Goal: Transaction & Acquisition: Purchase product/service

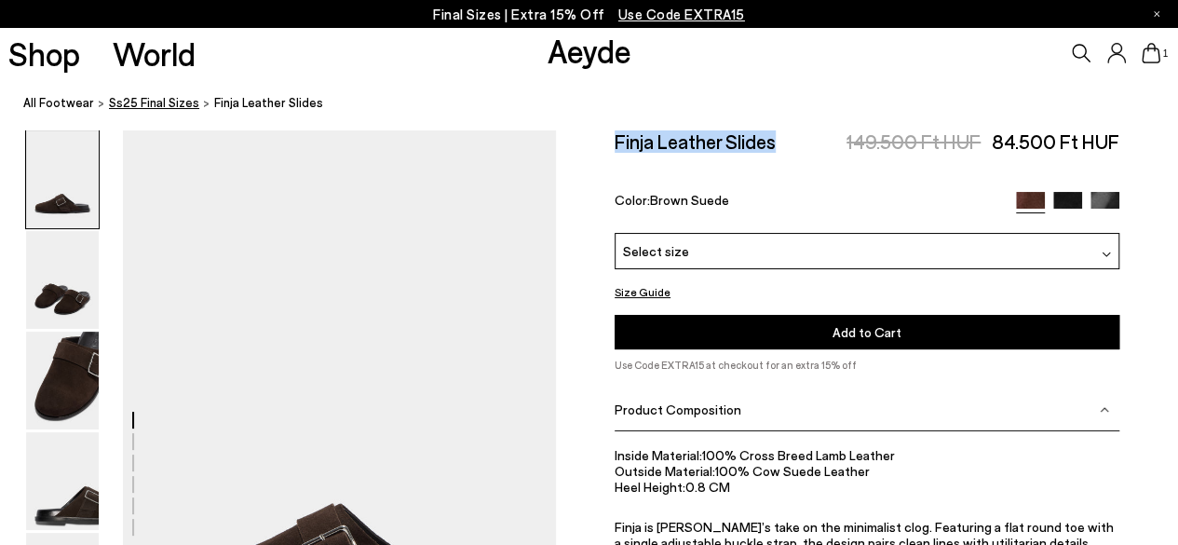
click at [171, 105] on span "Ss25 Final Sizes" at bounding box center [154, 102] width 90 height 15
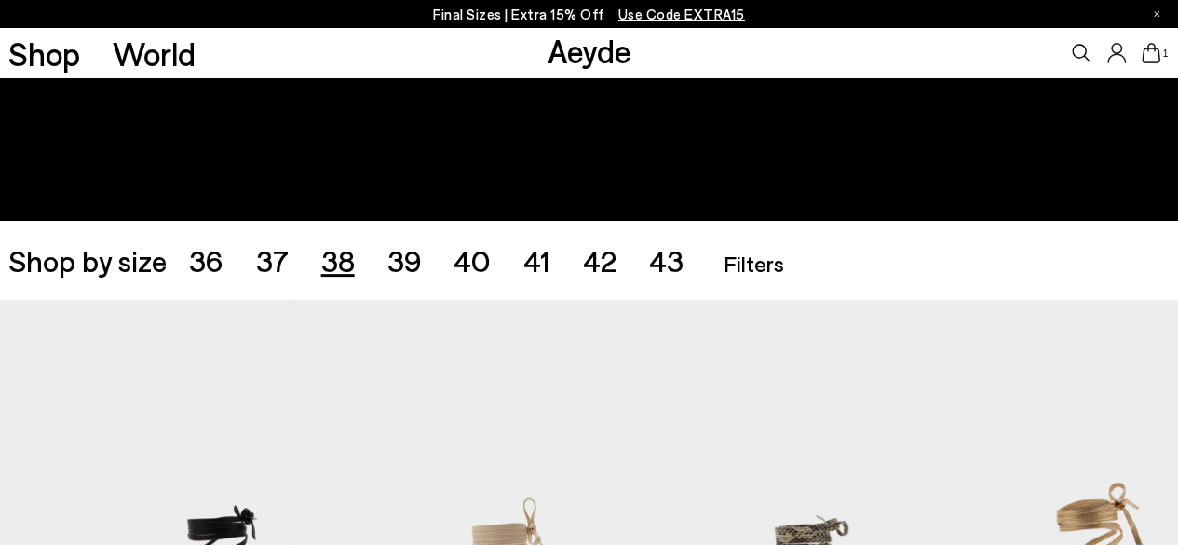
click at [343, 263] on span "38" at bounding box center [338, 259] width 34 height 35
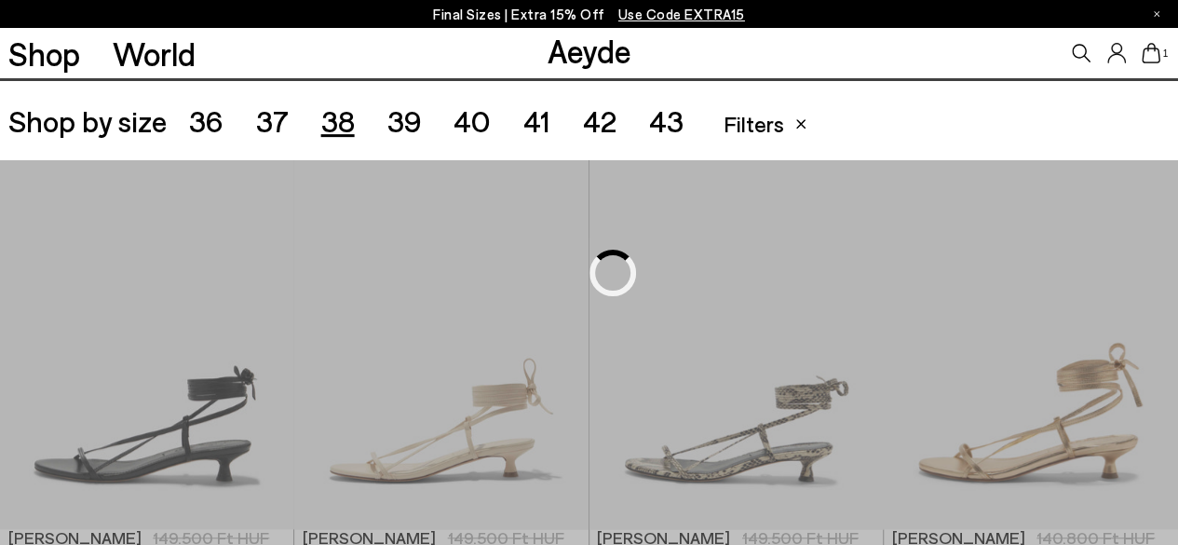
scroll to position [328, 0]
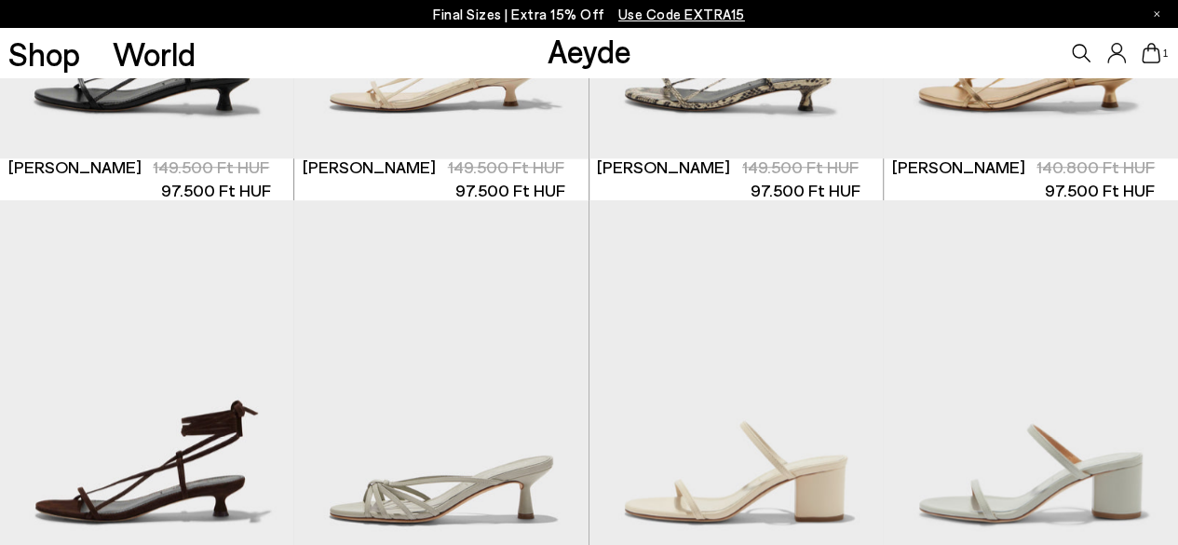
scroll to position [1166, 0]
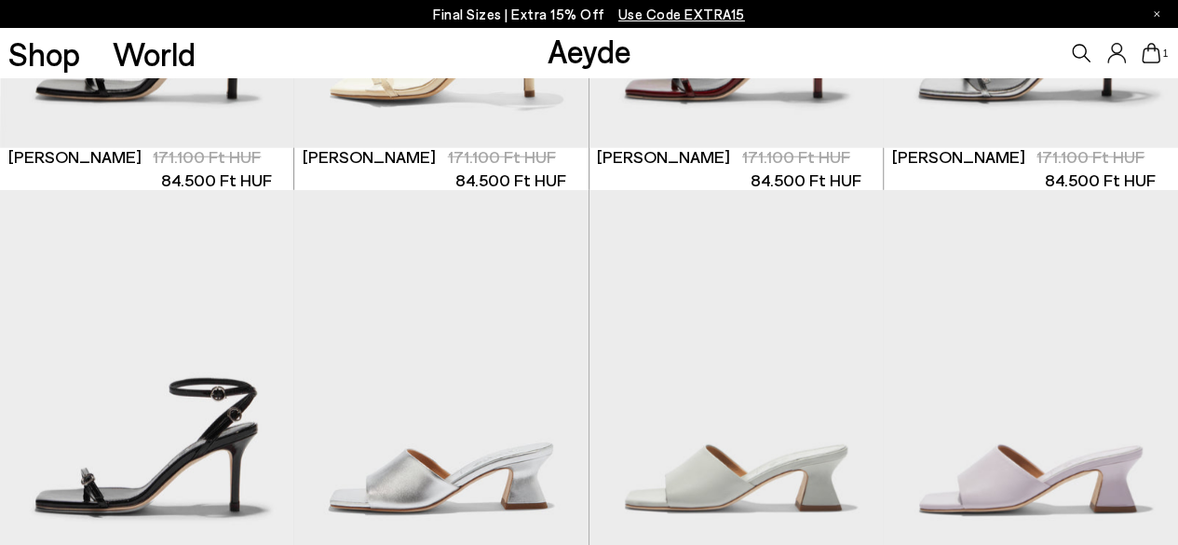
scroll to position [1817, 0]
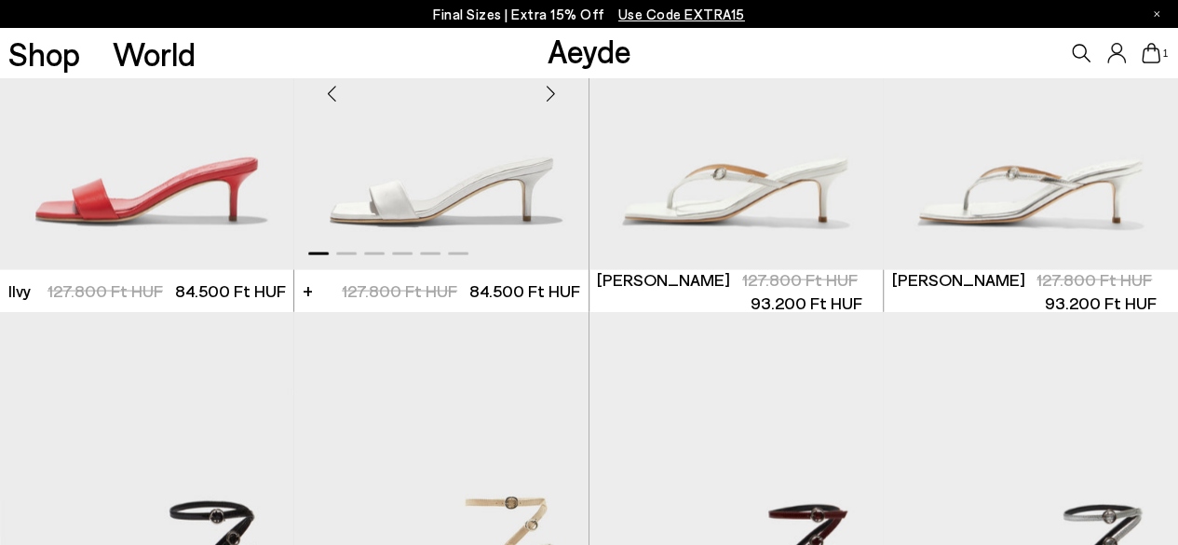
click at [540, 100] on div "Next slide" at bounding box center [551, 93] width 56 height 56
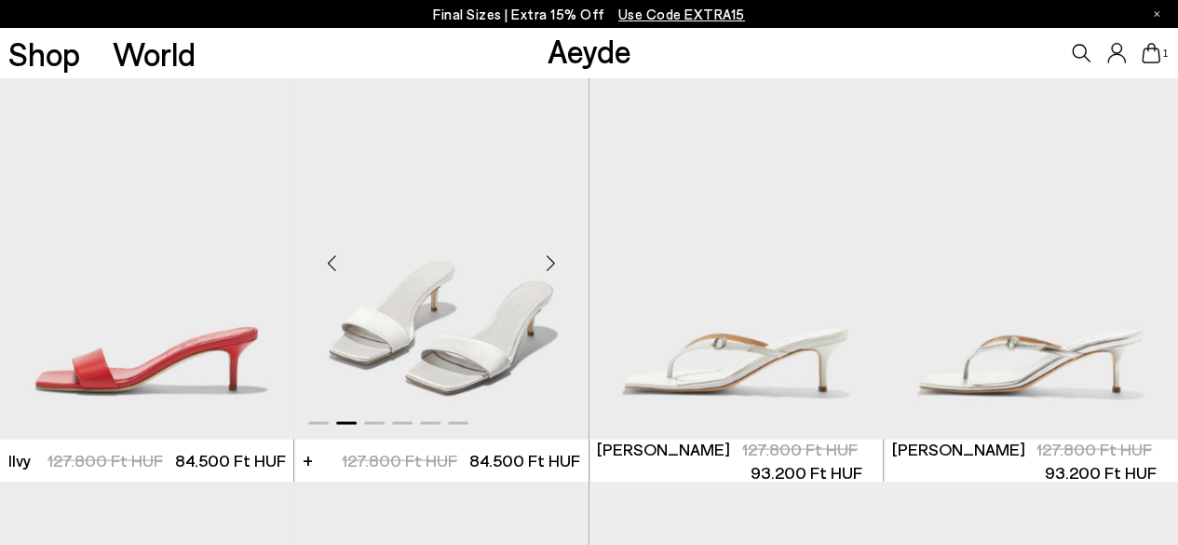
scroll to position [1631, 0]
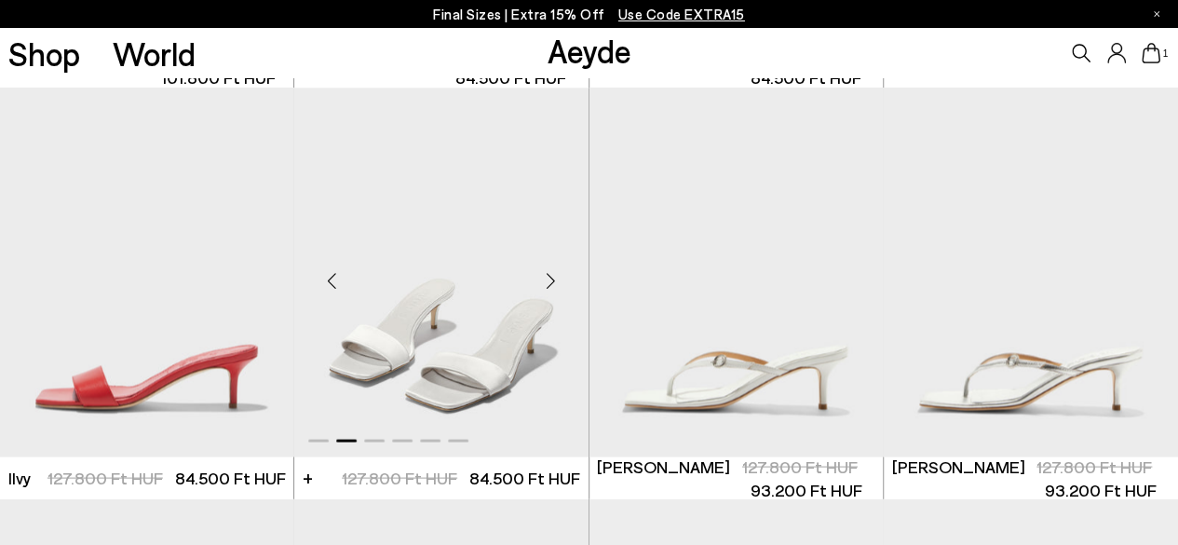
click at [553, 282] on div "Next slide" at bounding box center [551, 279] width 56 height 56
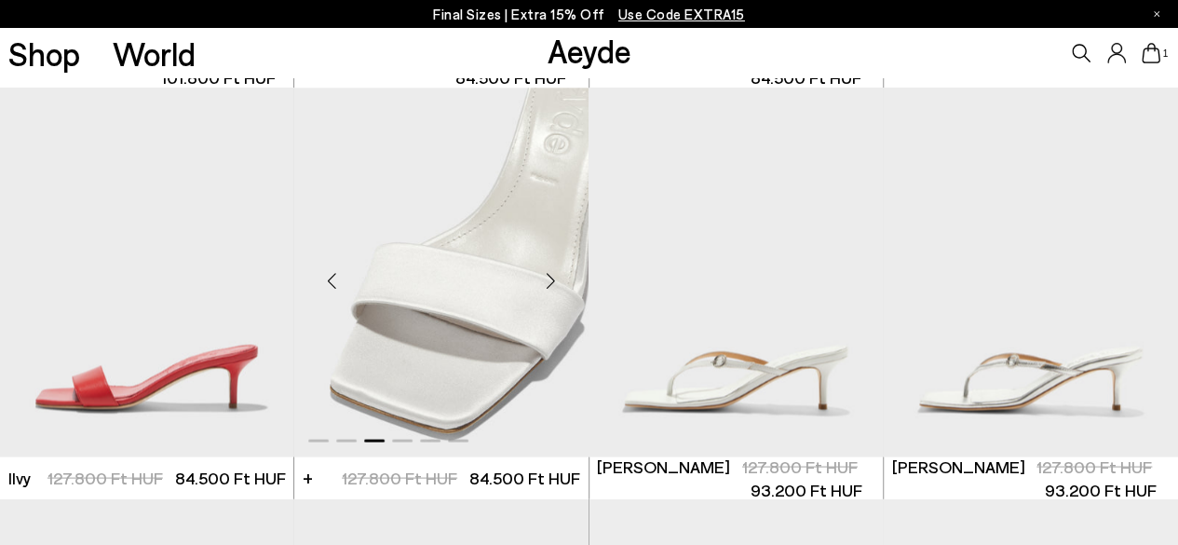
click at [553, 282] on div "Next slide" at bounding box center [551, 279] width 56 height 56
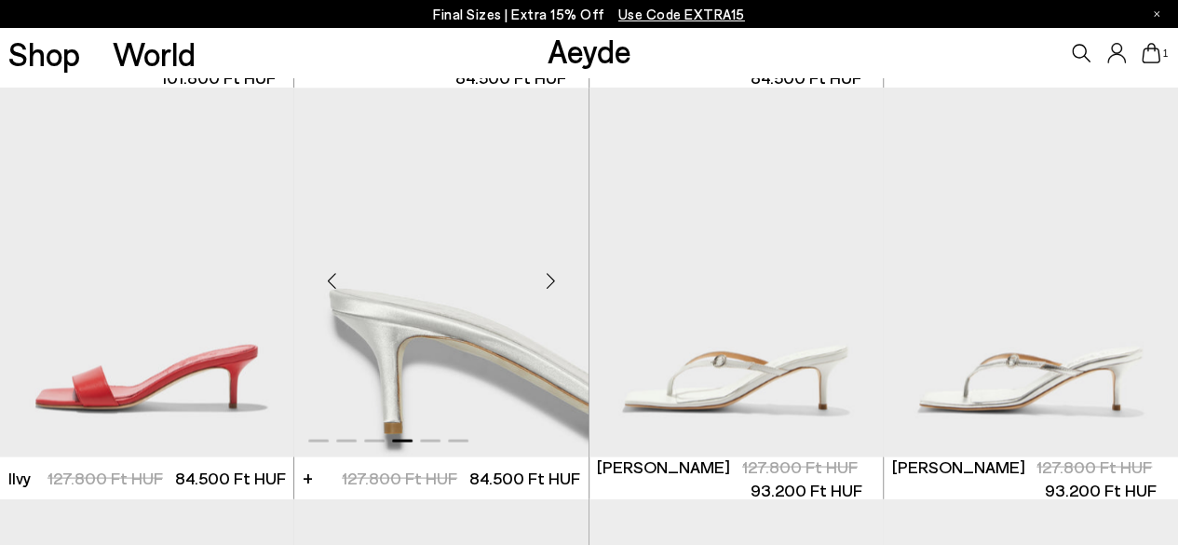
click at [553, 282] on div "Next slide" at bounding box center [551, 279] width 56 height 56
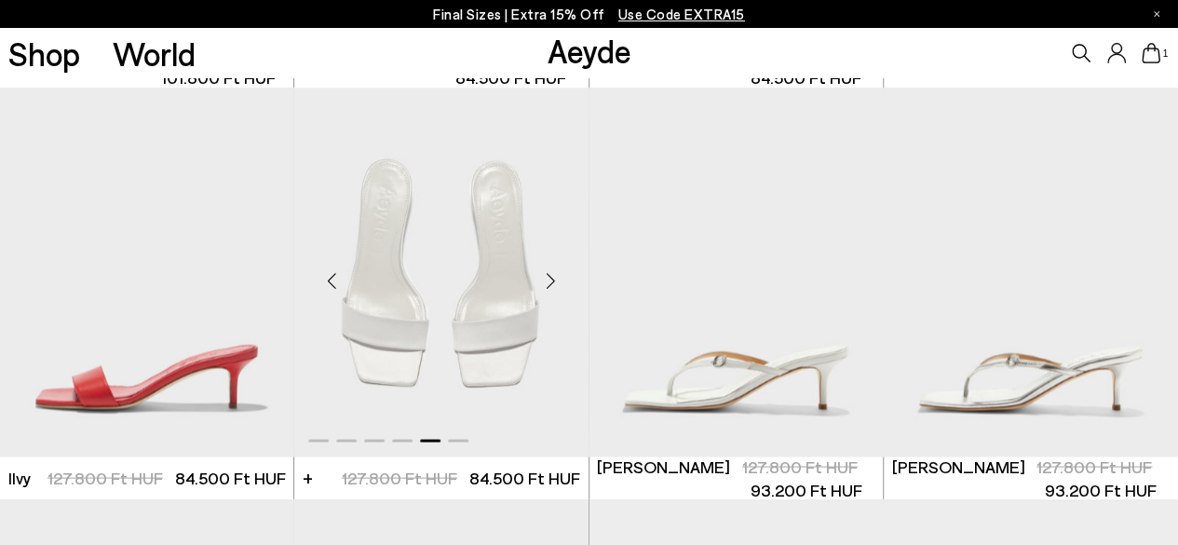
click at [553, 282] on div "Next slide" at bounding box center [551, 279] width 56 height 56
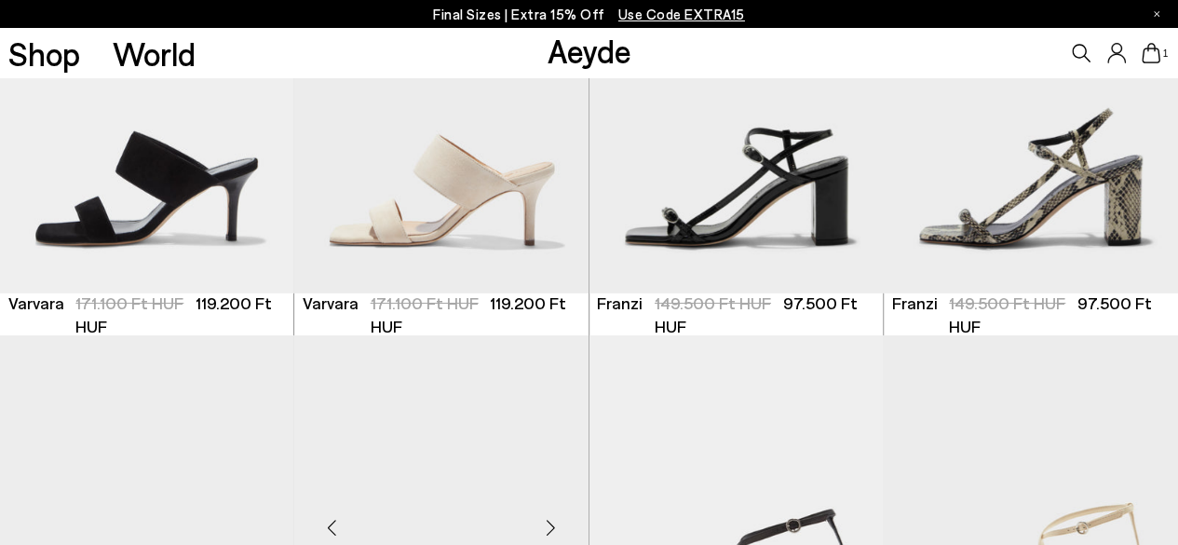
scroll to position [3400, 0]
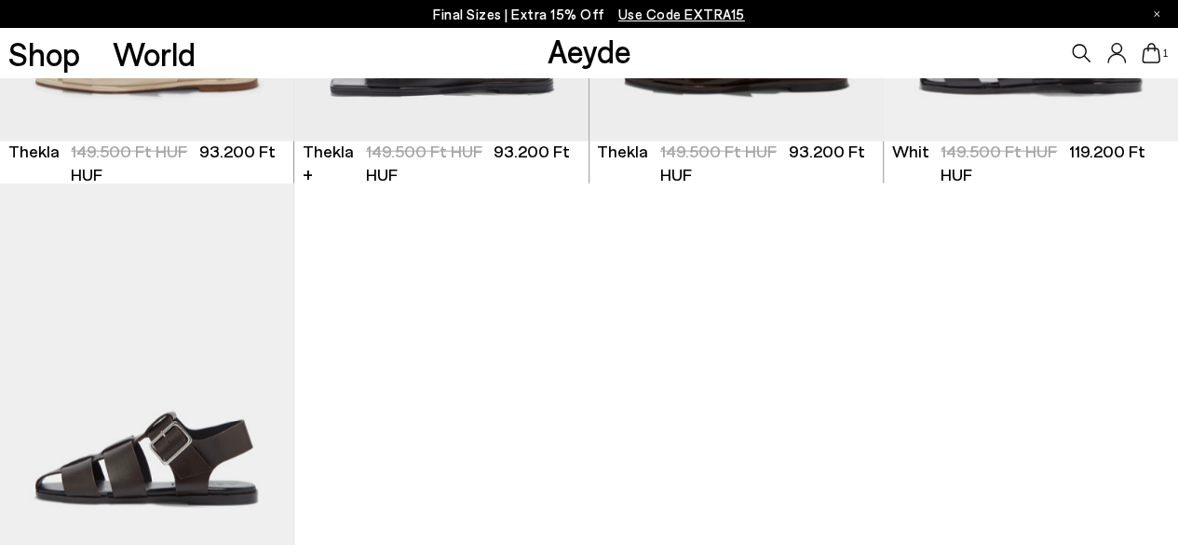
scroll to position [5820, 0]
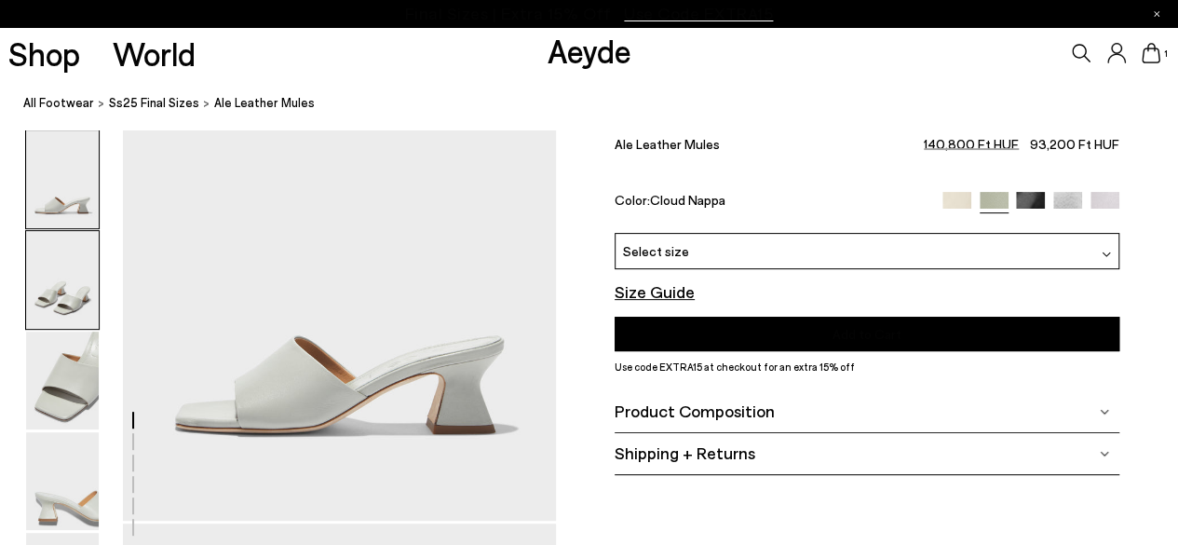
click at [77, 270] on img at bounding box center [62, 280] width 73 height 98
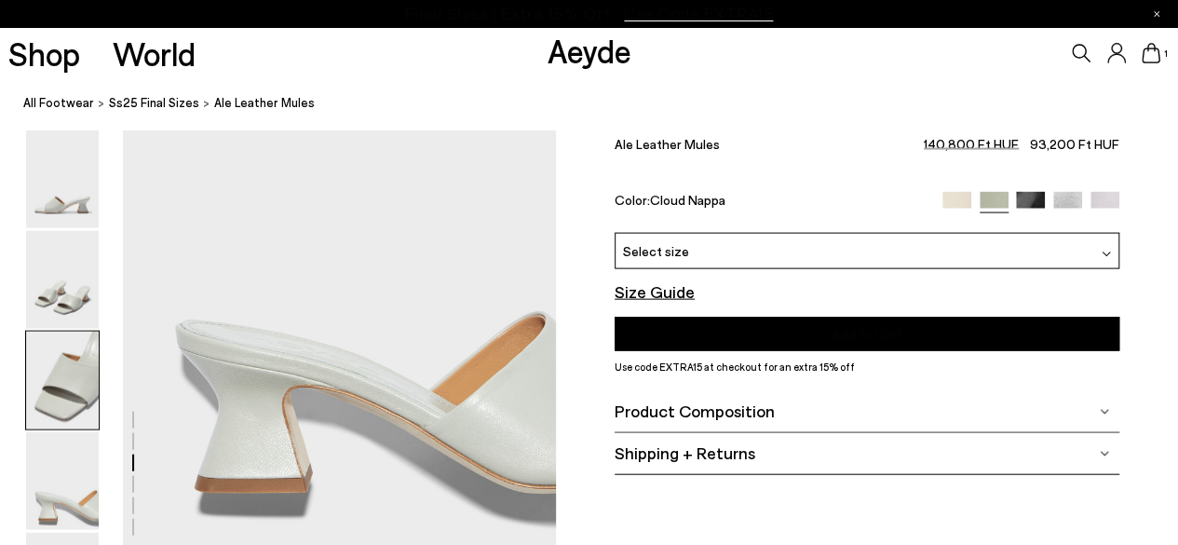
scroll to position [1512, 0]
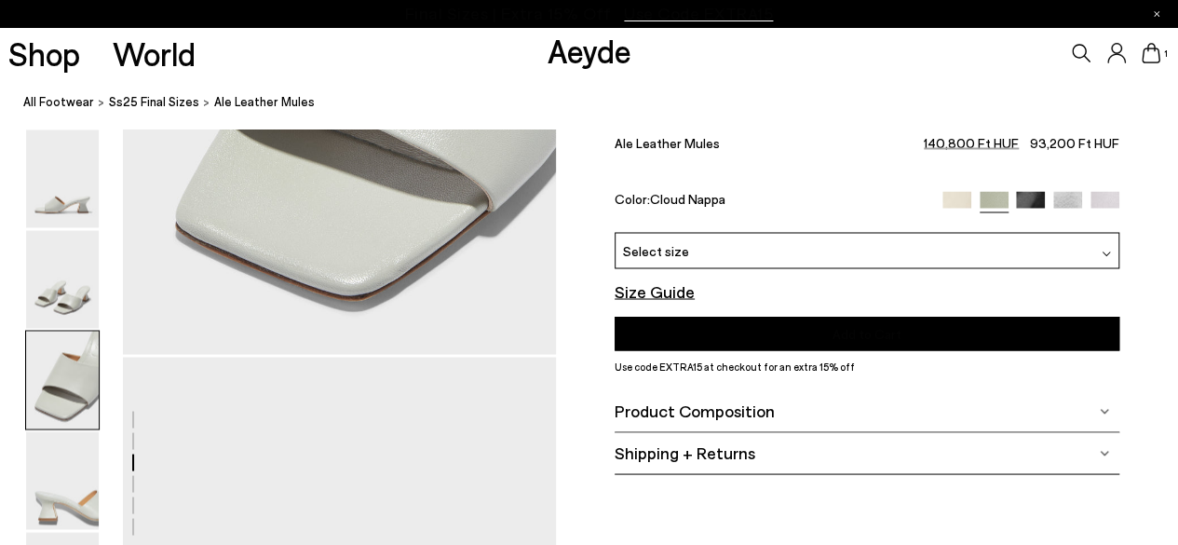
click at [952, 195] on img at bounding box center [956, 206] width 29 height 29
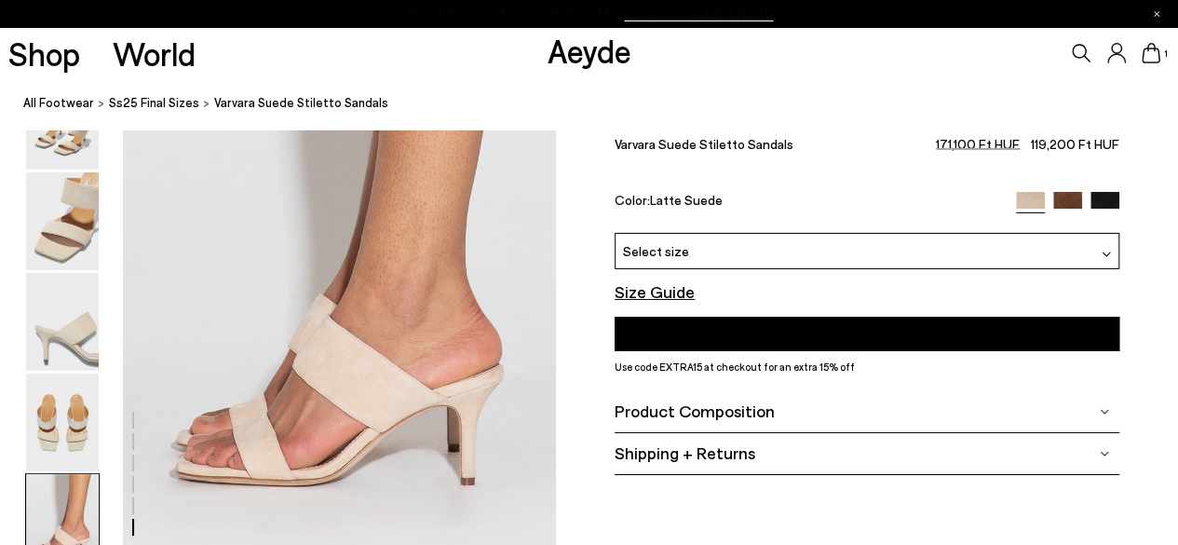
scroll to position [2979, 0]
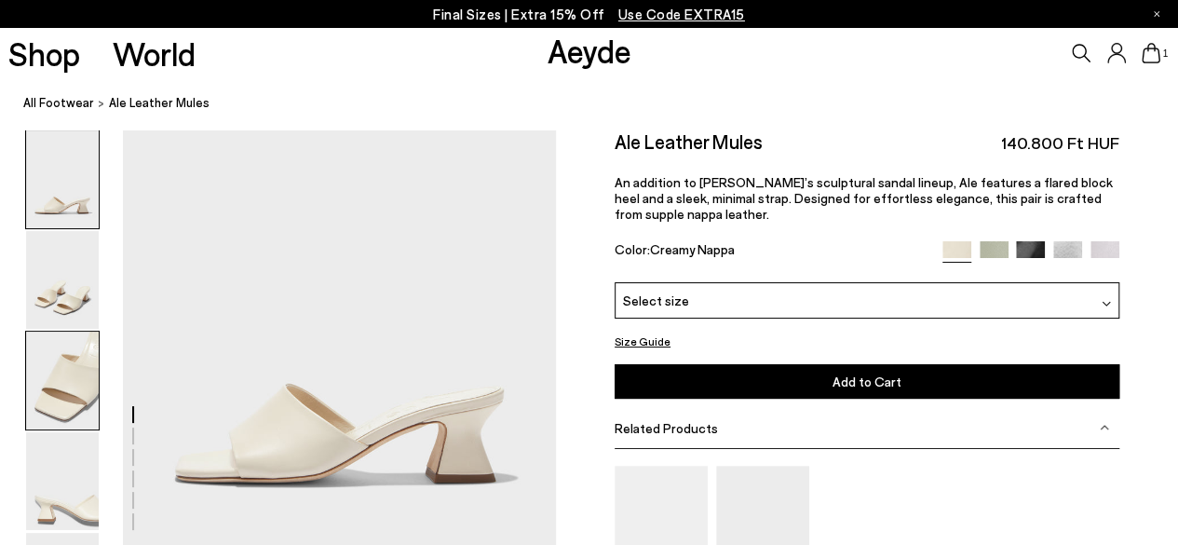
click at [63, 373] on img at bounding box center [62, 380] width 73 height 98
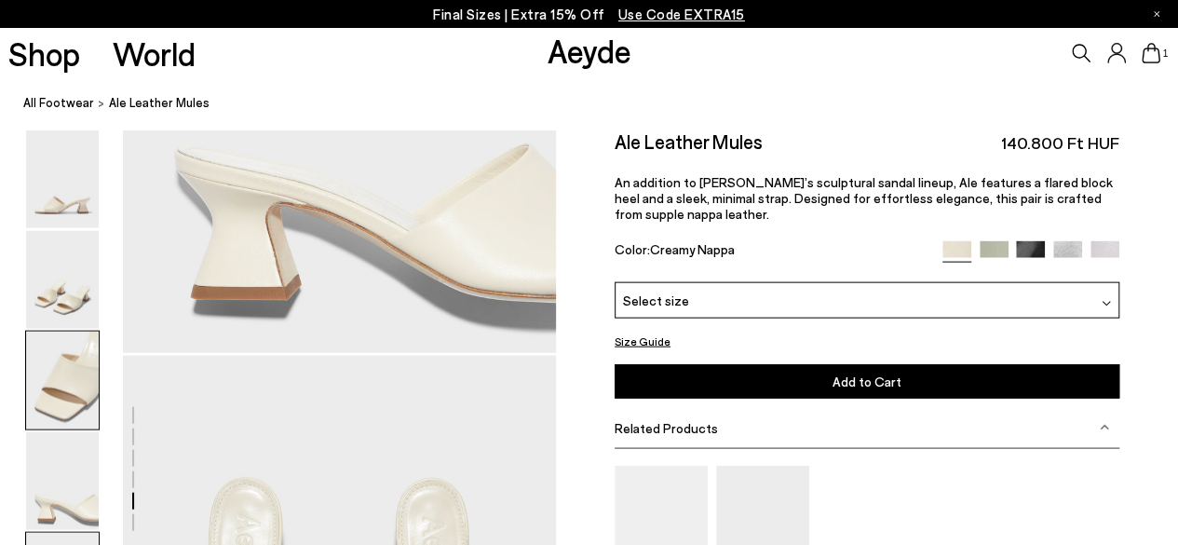
scroll to position [2303, 0]
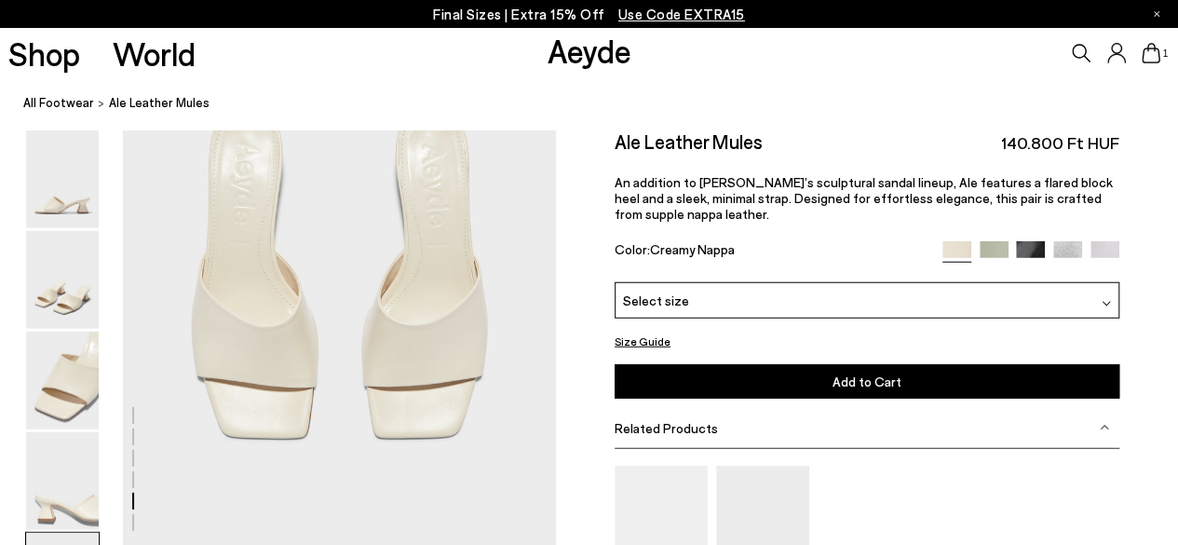
click at [989, 258] on div at bounding box center [1030, 251] width 177 height 21
click at [989, 249] on img at bounding box center [993, 255] width 29 height 29
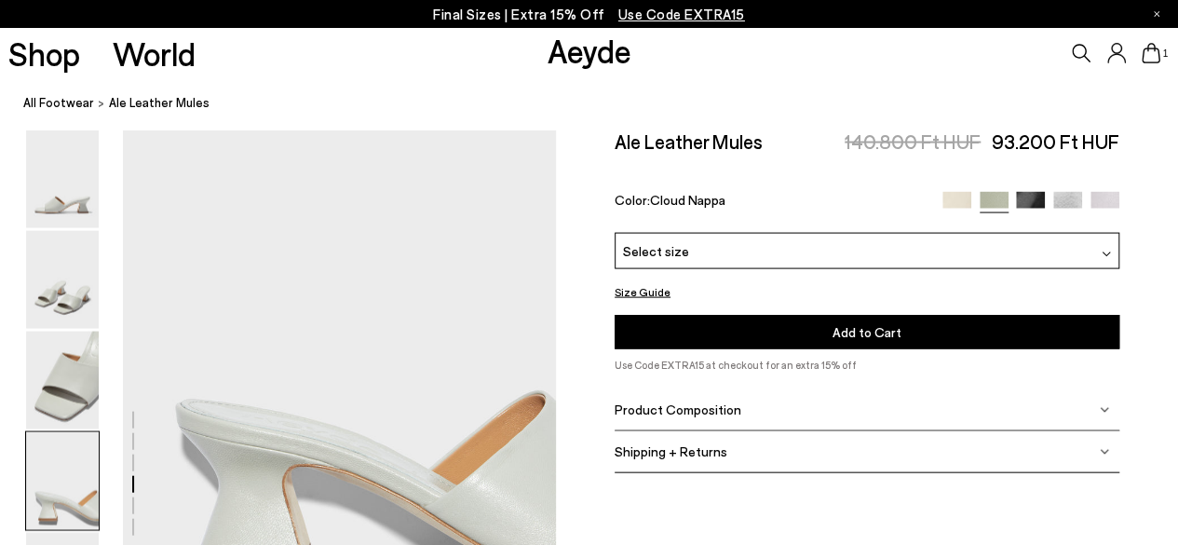
scroll to position [2048, 0]
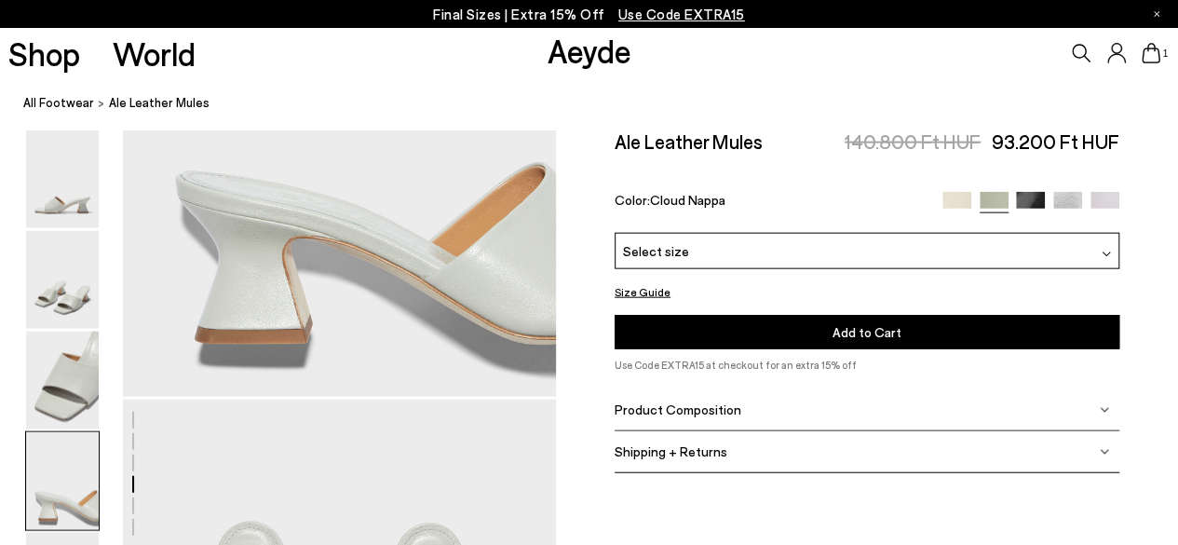
click at [853, 266] on div "Select size" at bounding box center [866, 251] width 505 height 36
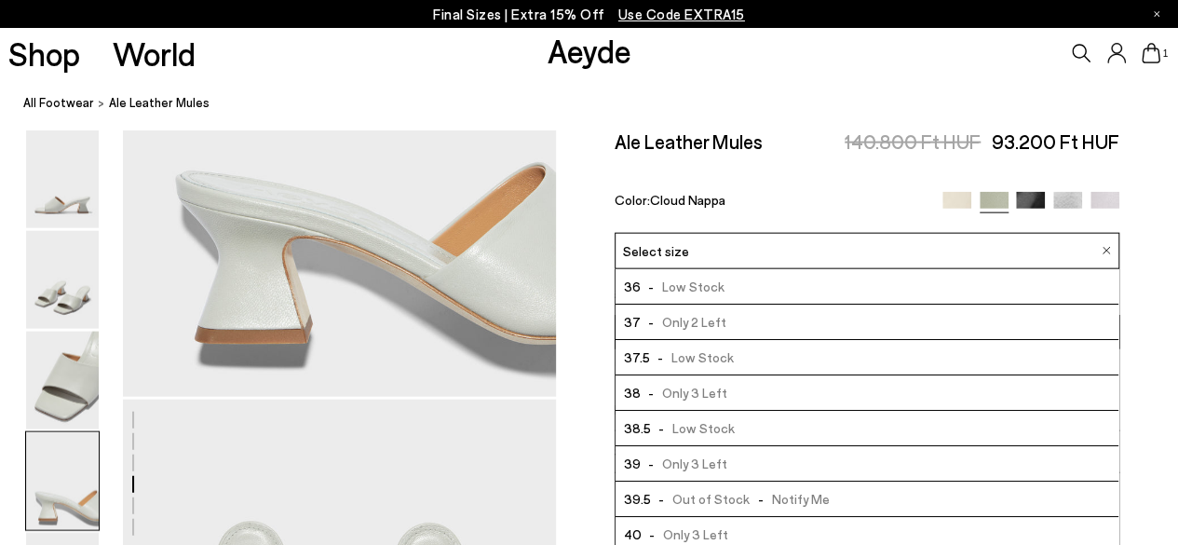
click at [669, 390] on span "- Only 3 Left" at bounding box center [683, 392] width 87 height 23
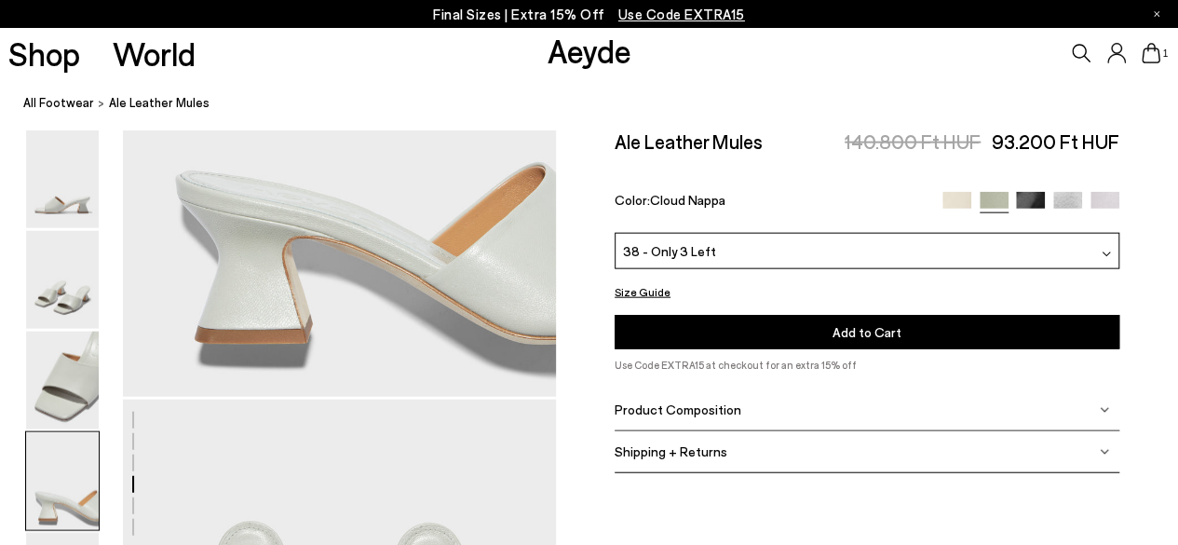
click at [782, 323] on button "Add to Cart Select a Size First" at bounding box center [866, 332] width 505 height 34
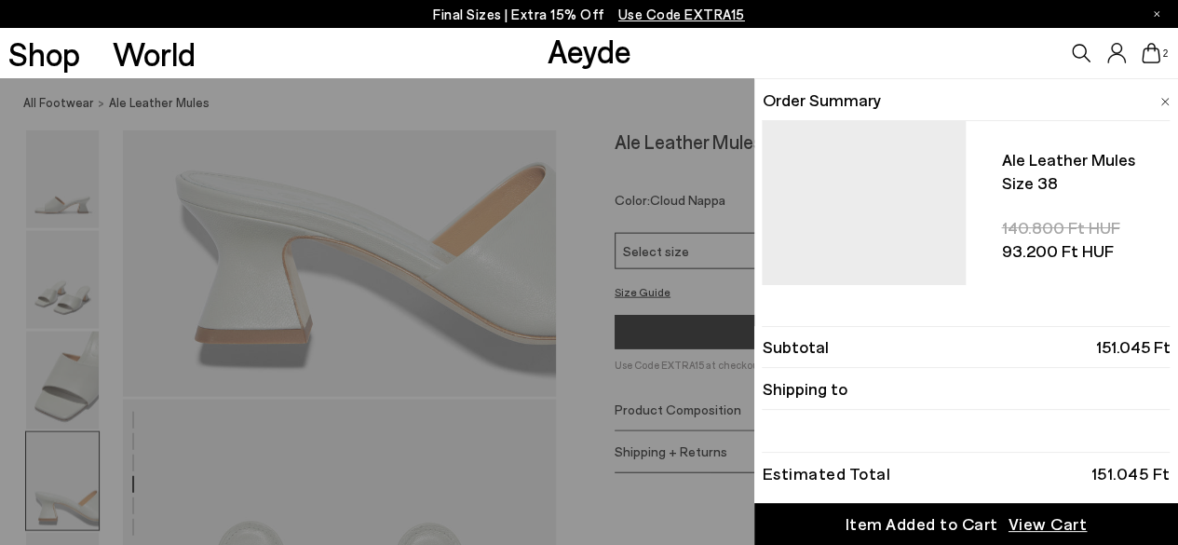
click at [1161, 101] on img at bounding box center [1164, 102] width 9 height 8
